Goal: Information Seeking & Learning: Learn about a topic

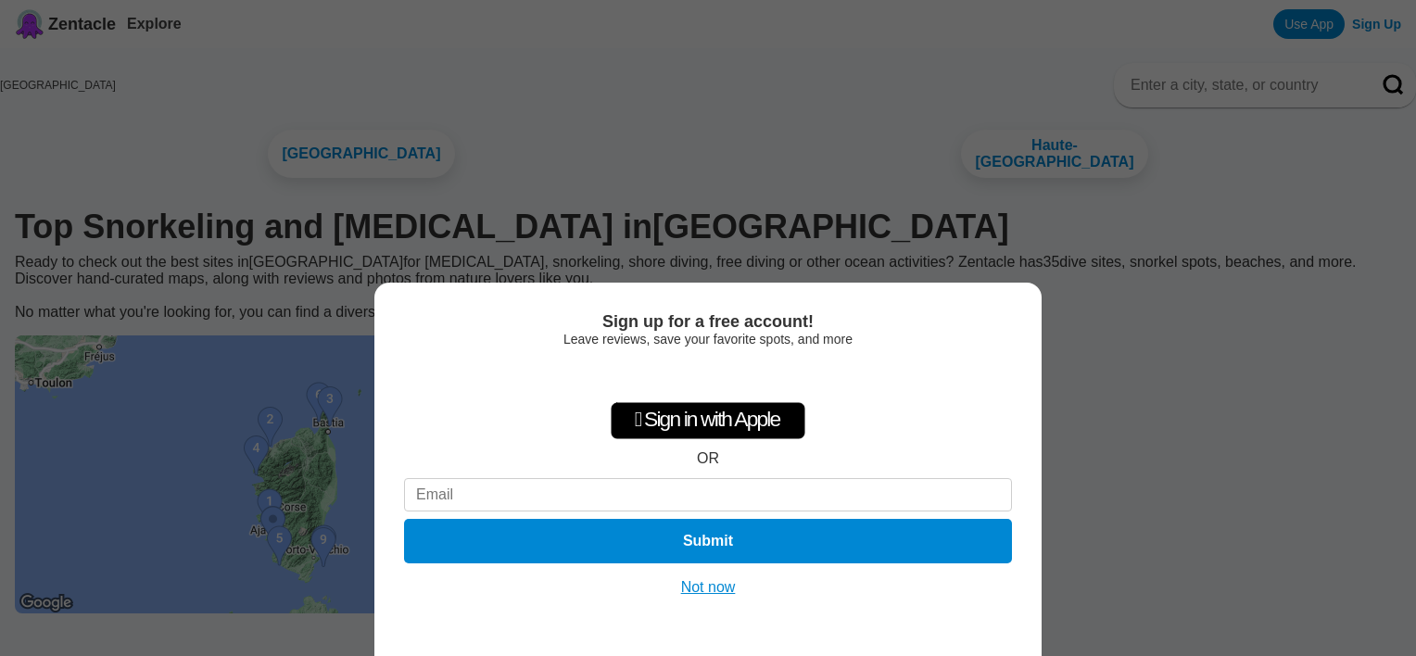
click at [727, 585] on button "Not now" at bounding box center [709, 587] width 66 height 19
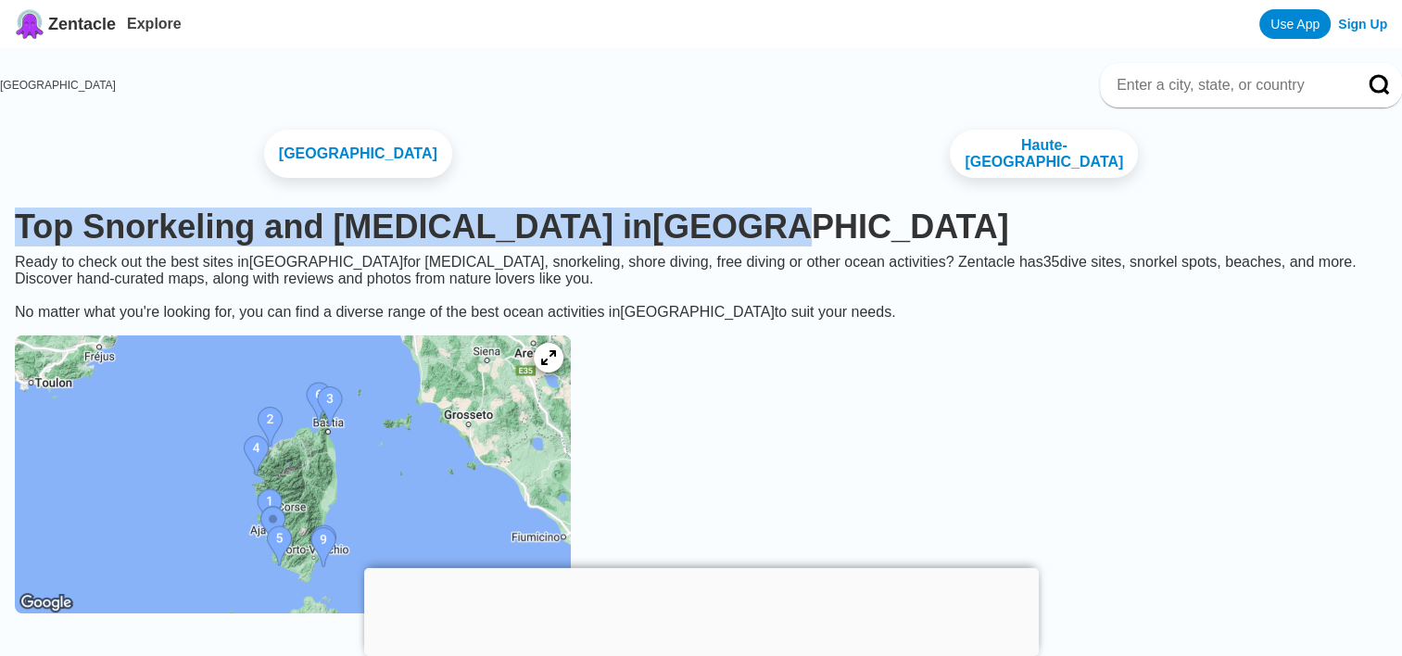
drag, startPoint x: 80, startPoint y: 229, endPoint x: 747, endPoint y: 226, distance: 667.3
click at [747, 226] on h1 "Top Snorkeling and [MEDICAL_DATA] in [GEOGRAPHIC_DATA]" at bounding box center [701, 227] width 1373 height 39
copy h1 "Top Snorkeling and [MEDICAL_DATA] in [GEOGRAPHIC_DATA]"
